Goal: Information Seeking & Learning: Learn about a topic

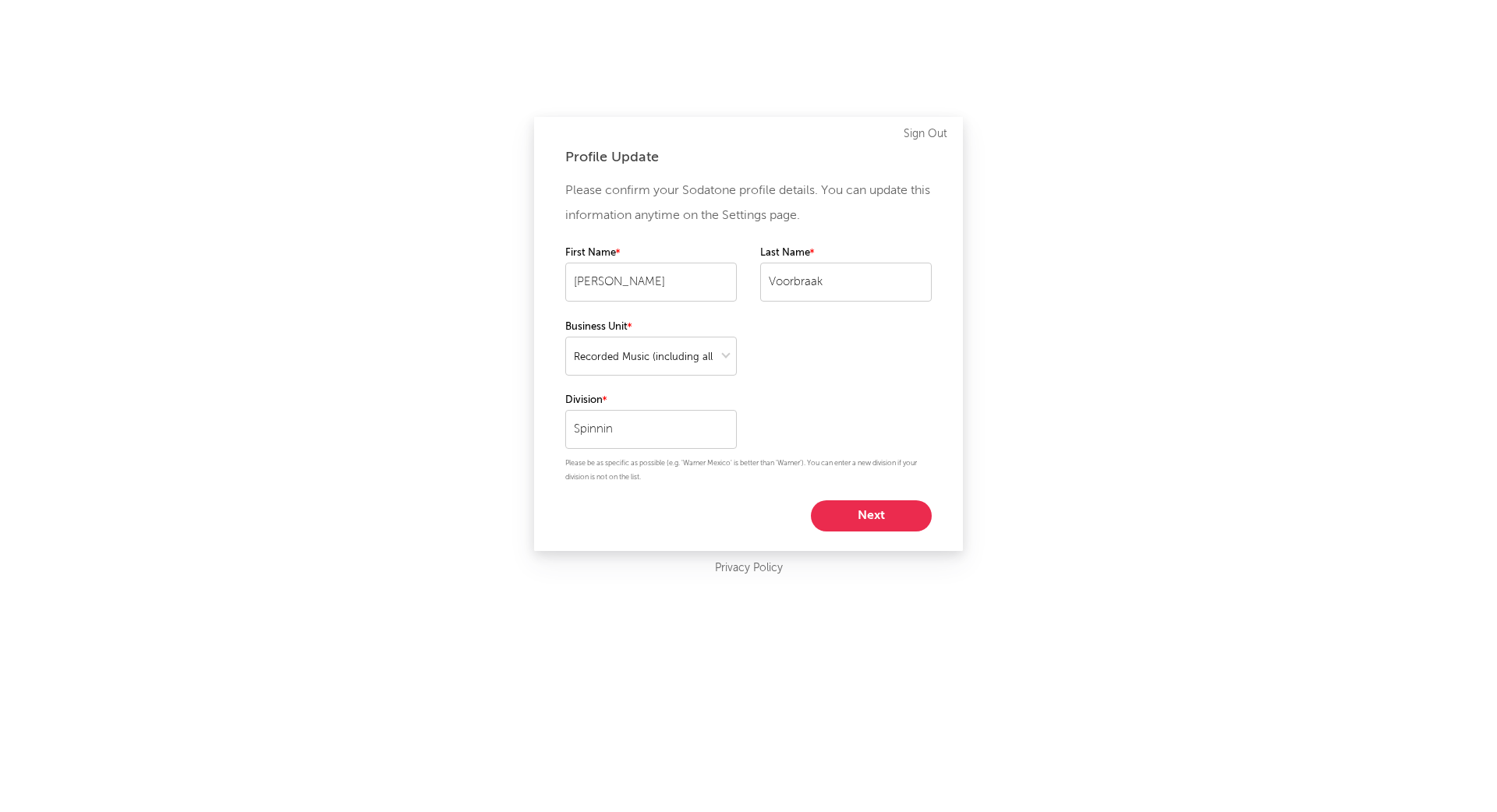
select select "recorded_music"
click at [870, 516] on button "Next" at bounding box center [871, 516] width 121 height 31
select select "manager"
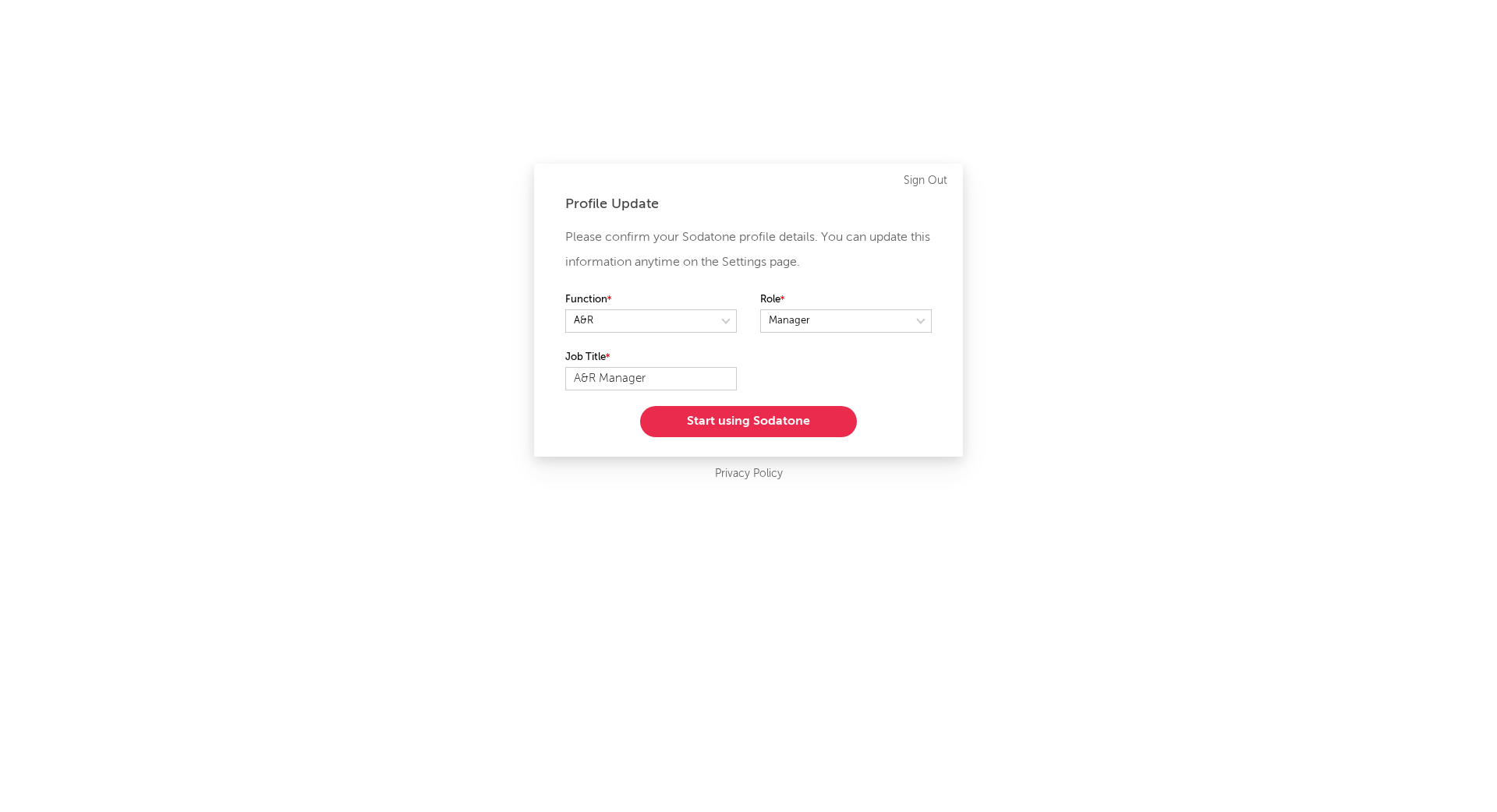
click at [781, 422] on button "Start using Sodatone" at bounding box center [748, 422] width 217 height 31
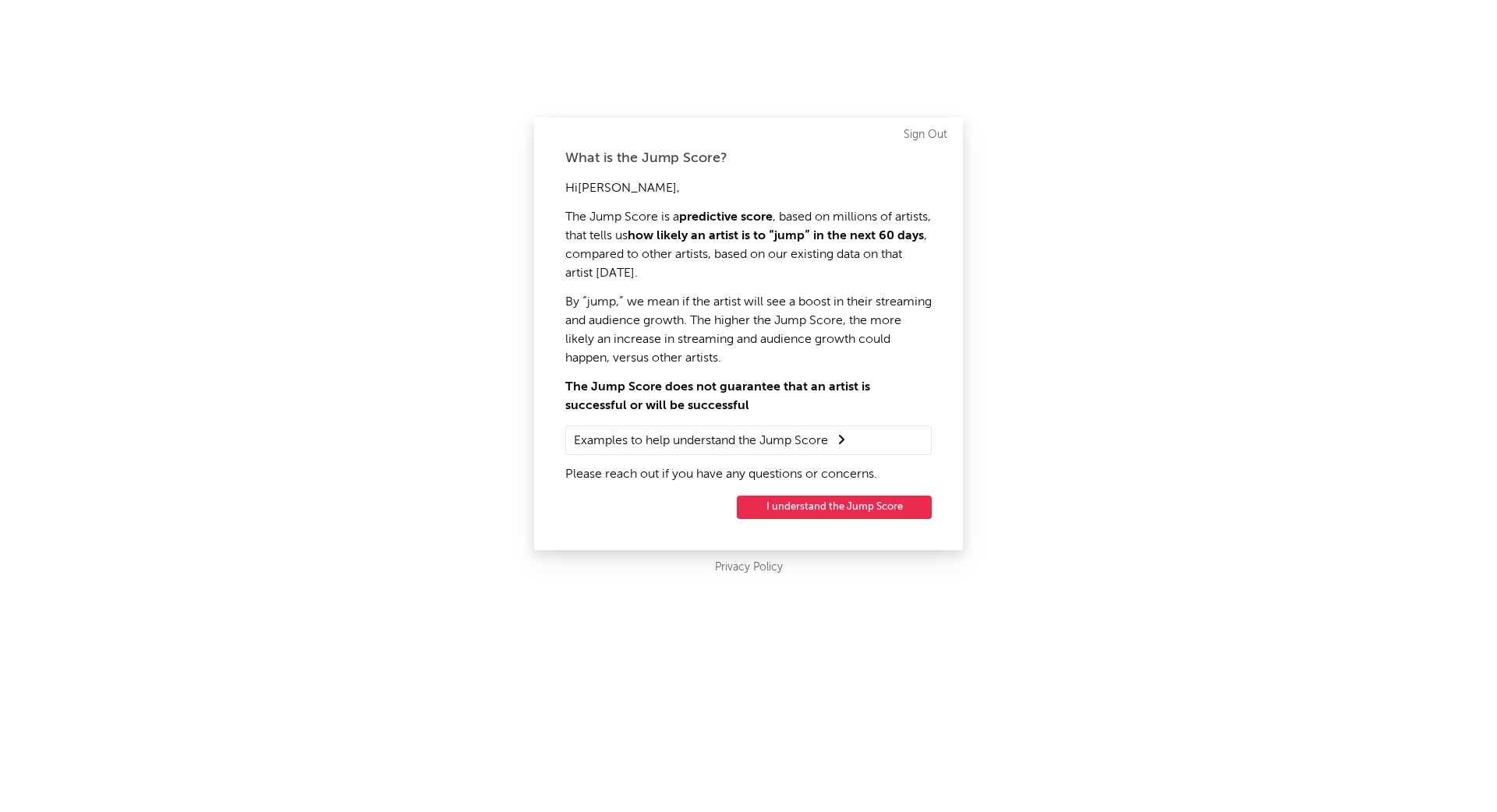
click at [845, 512] on button "I understand the Jump Score" at bounding box center [834, 507] width 195 height 23
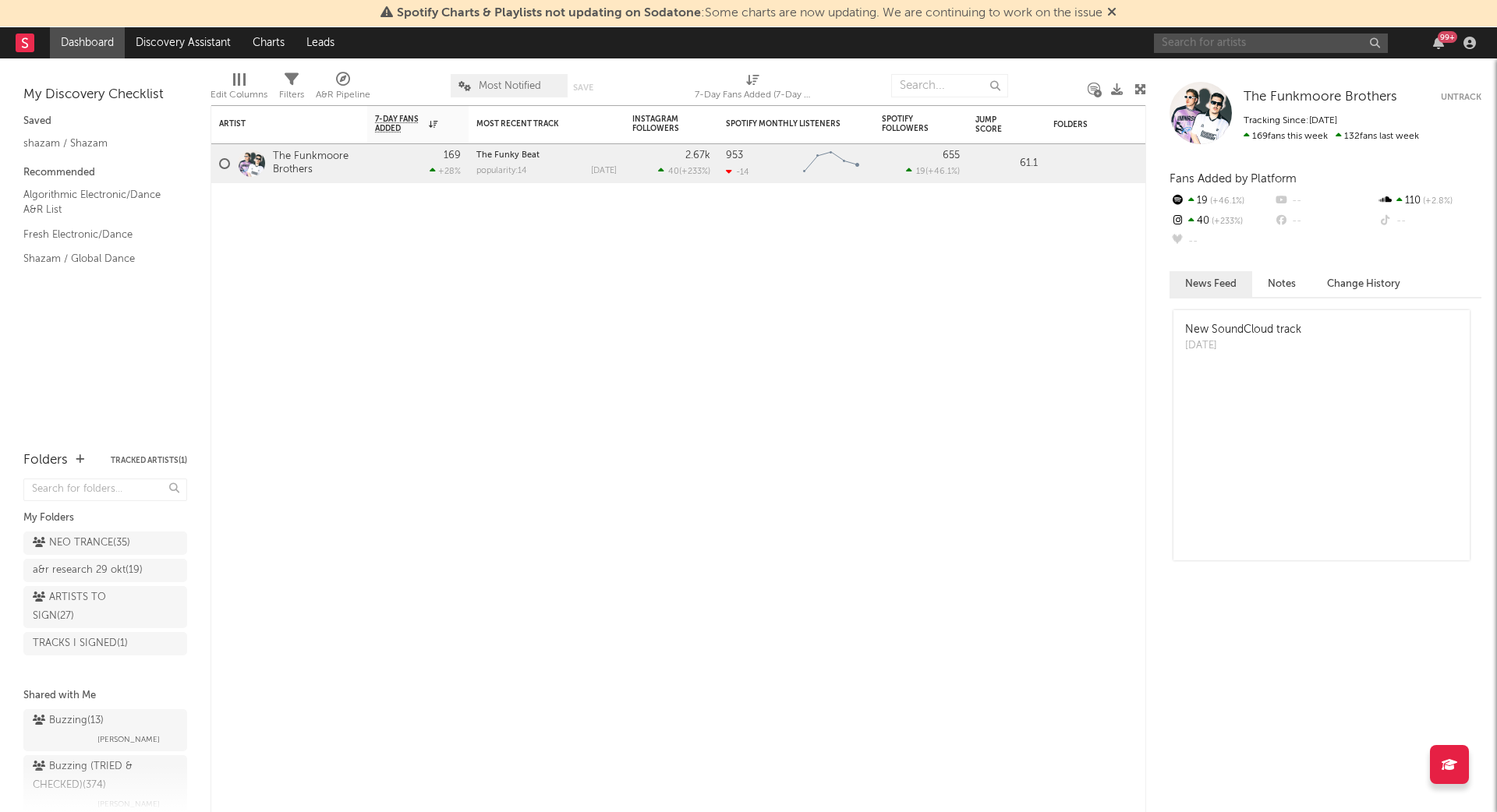
click at [1222, 44] on input "text" at bounding box center [1271, 44] width 234 height 19
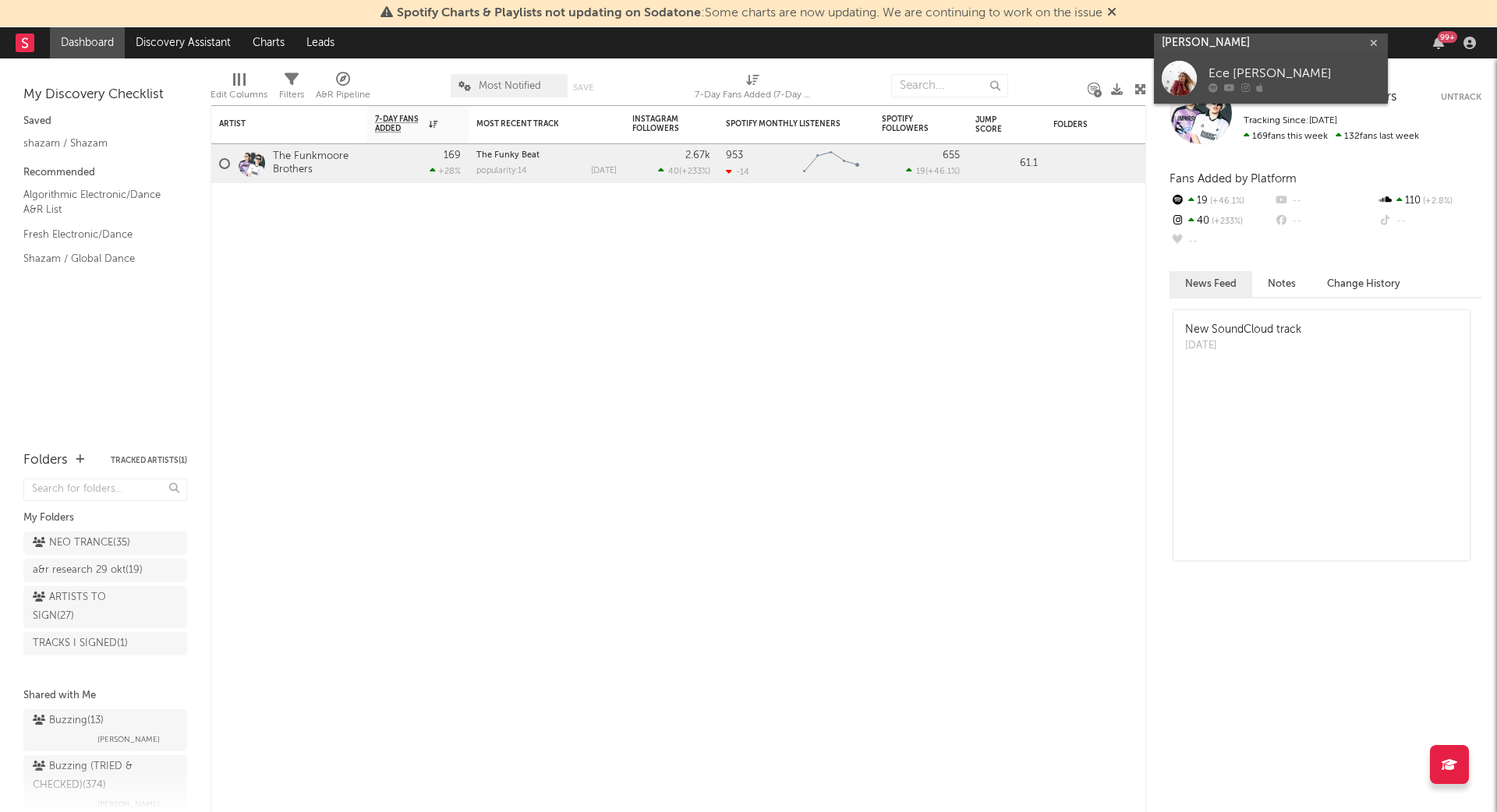
type input "[PERSON_NAME]"
click at [1235, 67] on div "Ece [PERSON_NAME]" at bounding box center [1294, 74] width 171 height 18
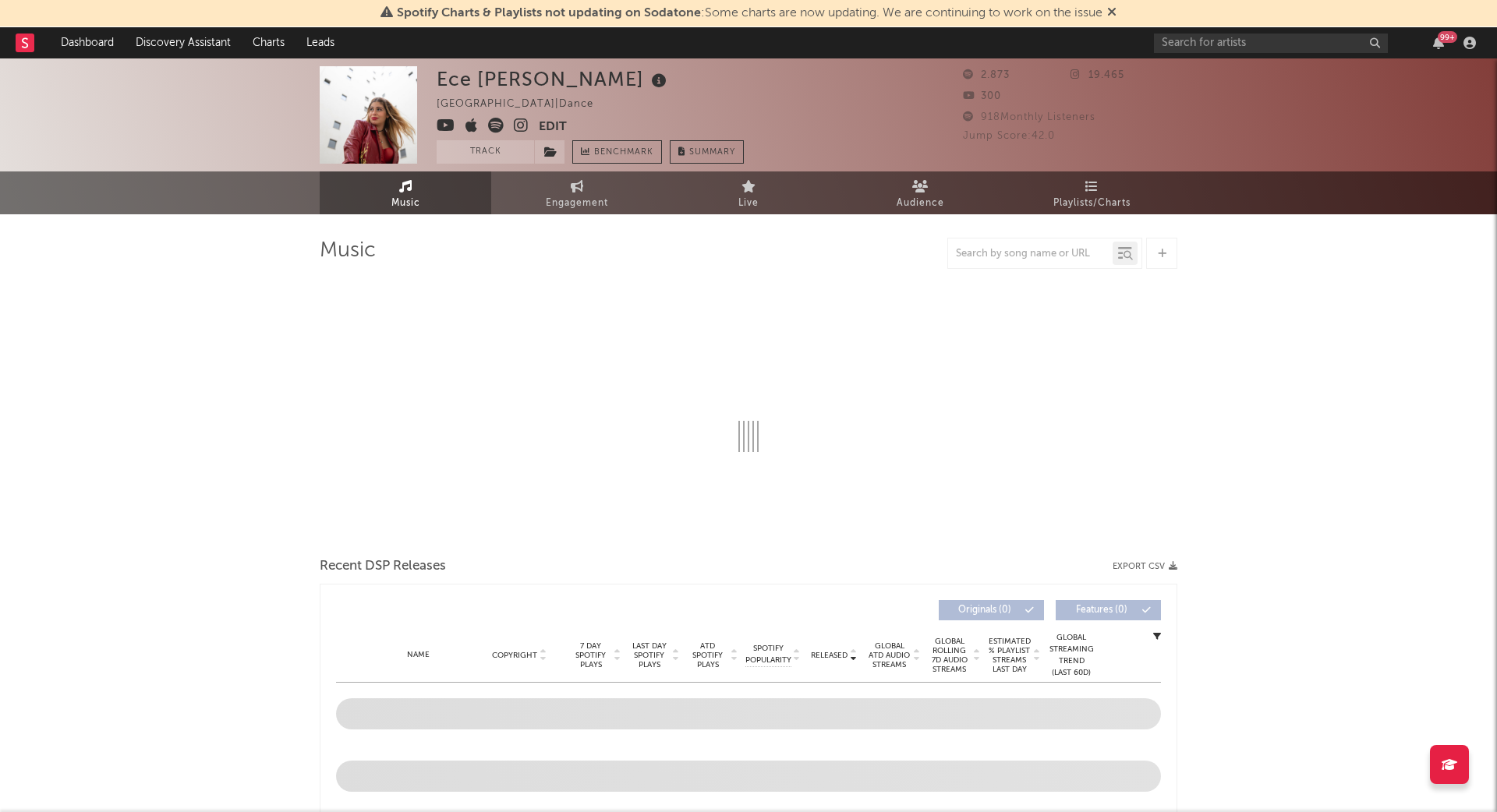
select select "1w"
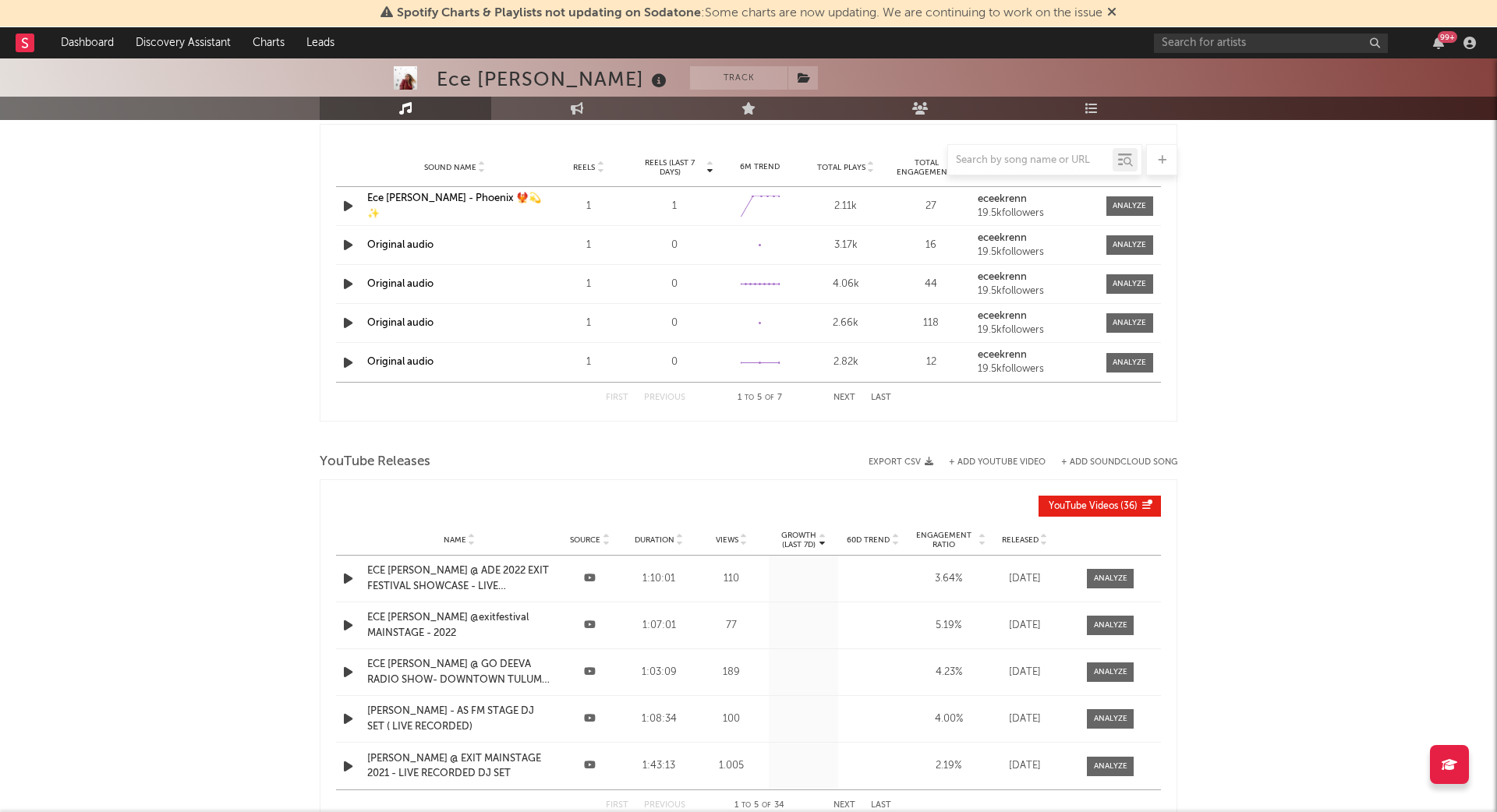
scroll to position [1222, 0]
